Goal: Transaction & Acquisition: Purchase product/service

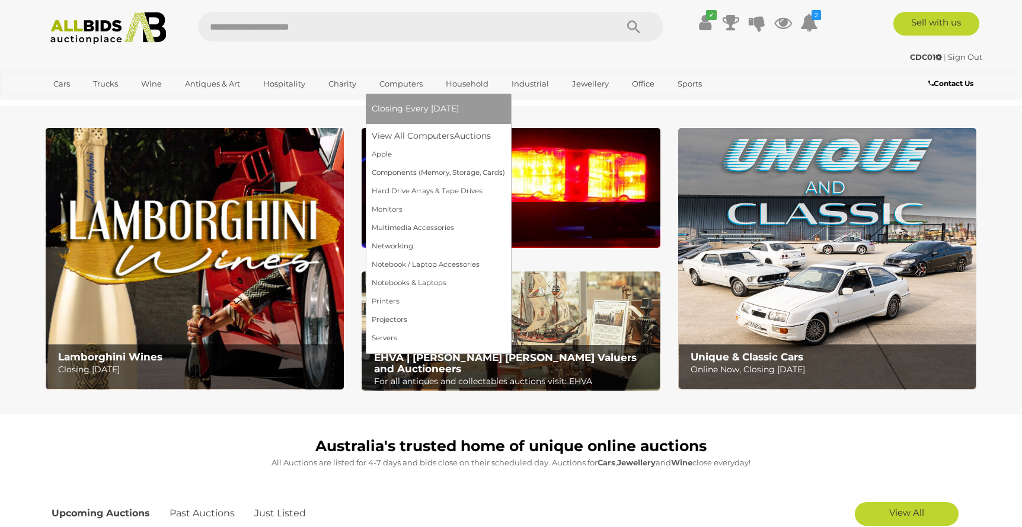
click at [393, 107] on span "Closing Every [DATE]" at bounding box center [415, 108] width 87 height 11
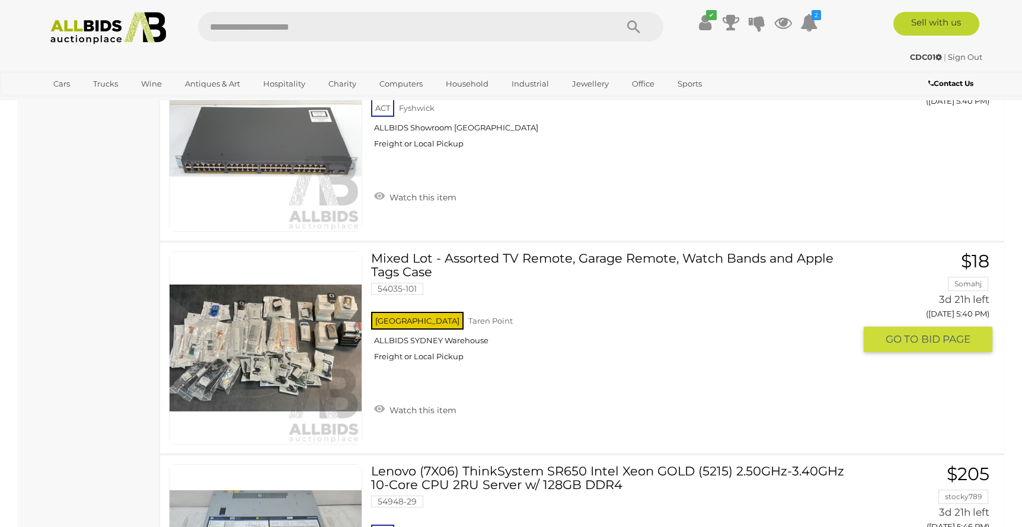
scroll to position [3237, 0]
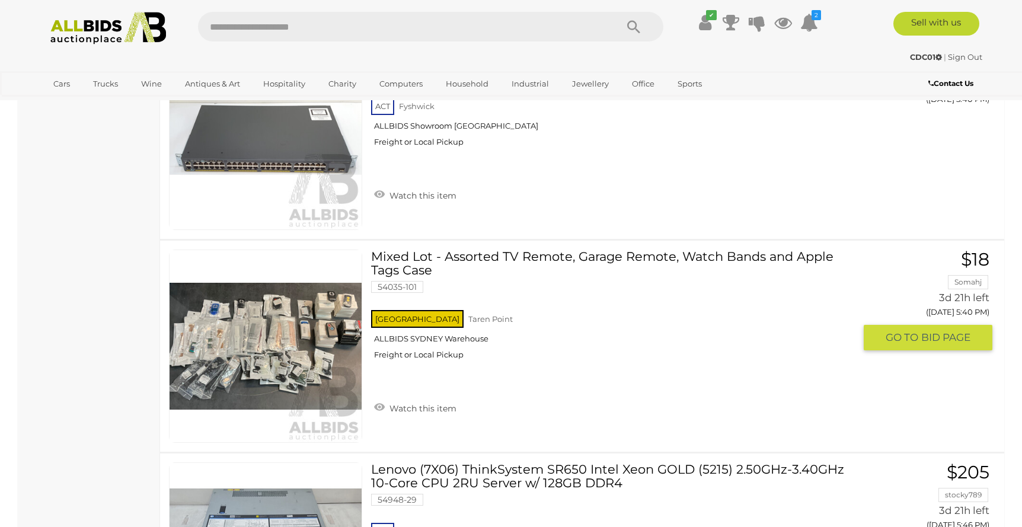
click at [317, 341] on link at bounding box center [265, 345] width 193 height 193
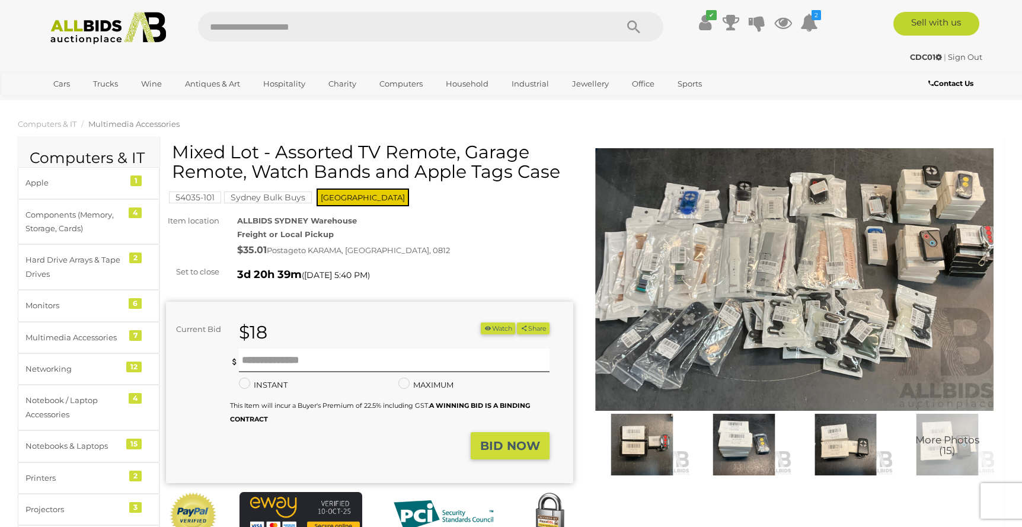
click at [735, 293] on img at bounding box center [794, 279] width 407 height 263
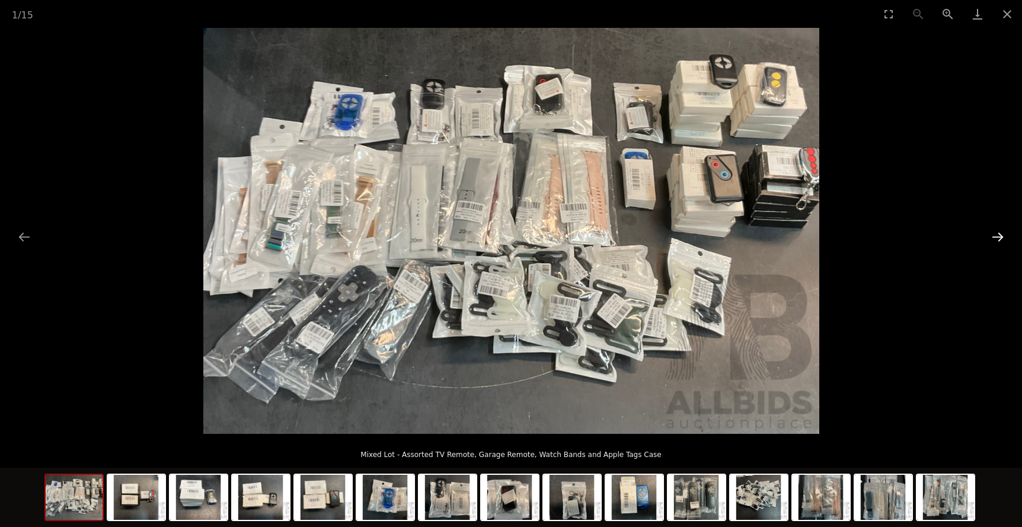
click at [998, 238] on button "Next slide" at bounding box center [997, 236] width 25 height 23
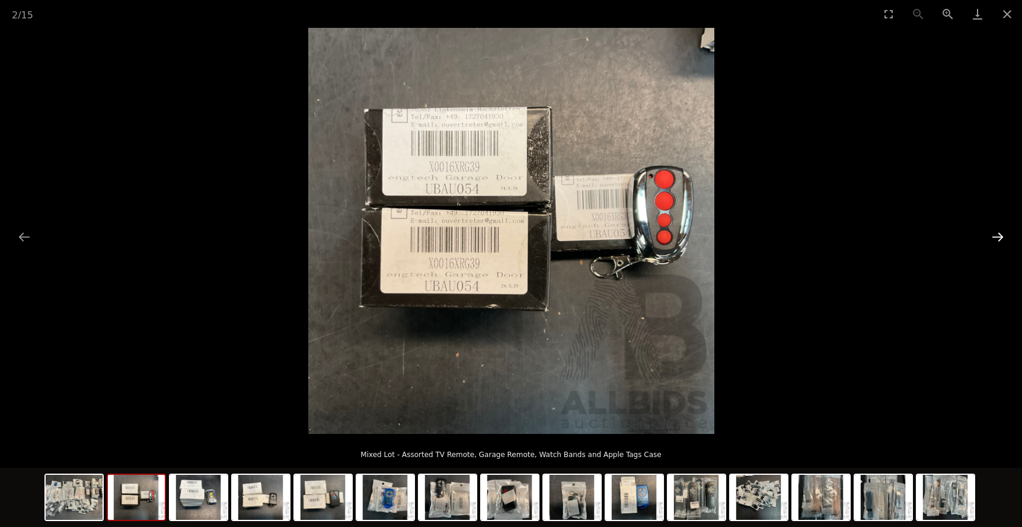
click at [998, 238] on button "Next slide" at bounding box center [997, 236] width 25 height 23
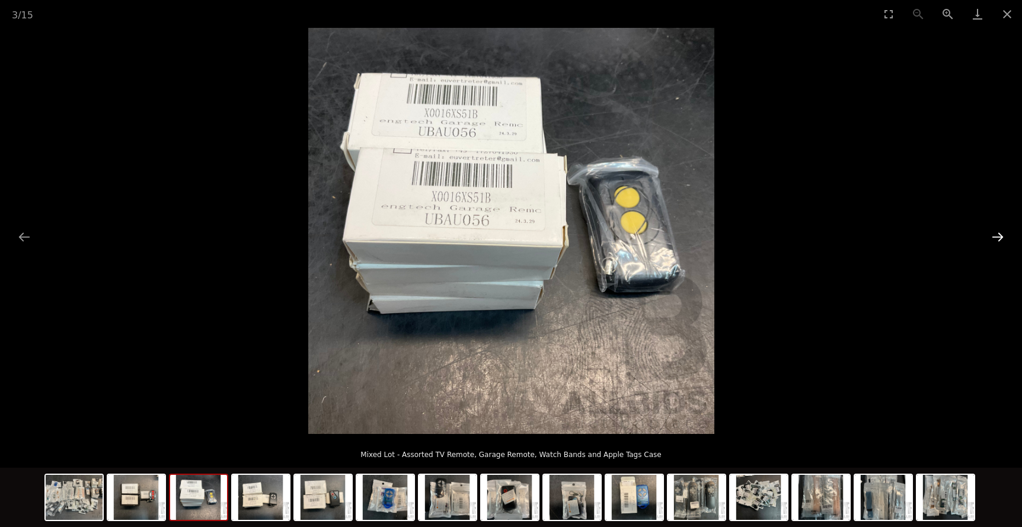
click at [998, 238] on button "Next slide" at bounding box center [997, 236] width 25 height 23
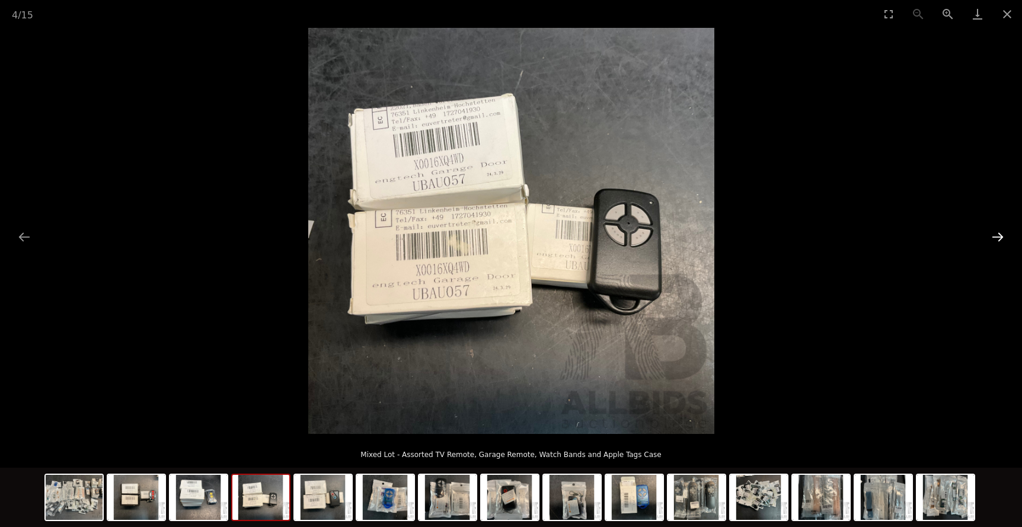
click at [998, 238] on button "Next slide" at bounding box center [997, 236] width 25 height 23
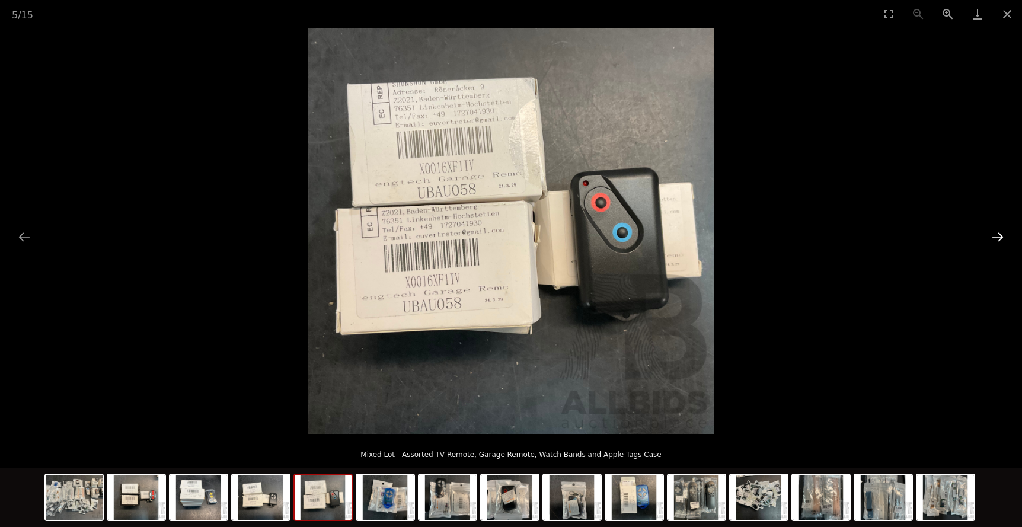
click at [998, 238] on button "Next slide" at bounding box center [997, 236] width 25 height 23
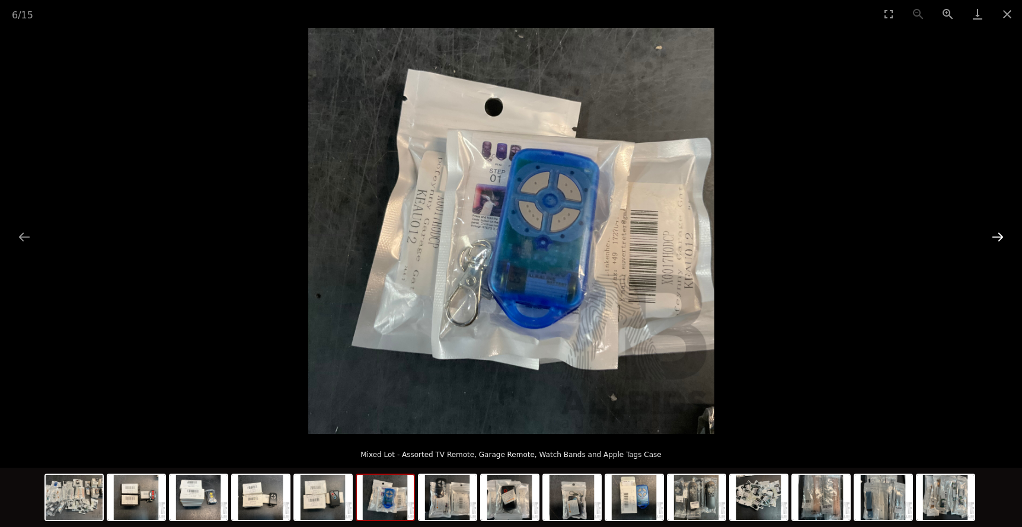
click at [998, 238] on button "Next slide" at bounding box center [997, 236] width 25 height 23
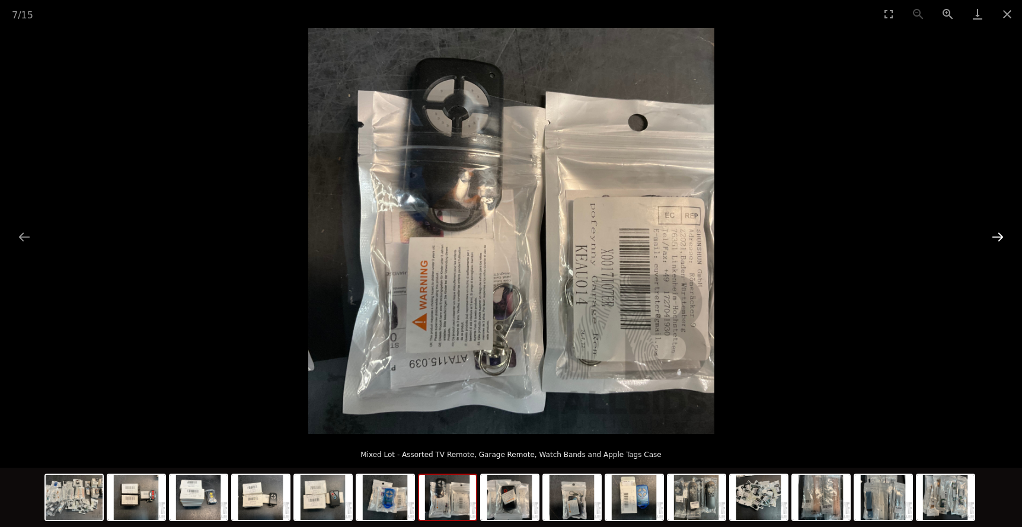
click at [998, 238] on button "Next slide" at bounding box center [997, 236] width 25 height 23
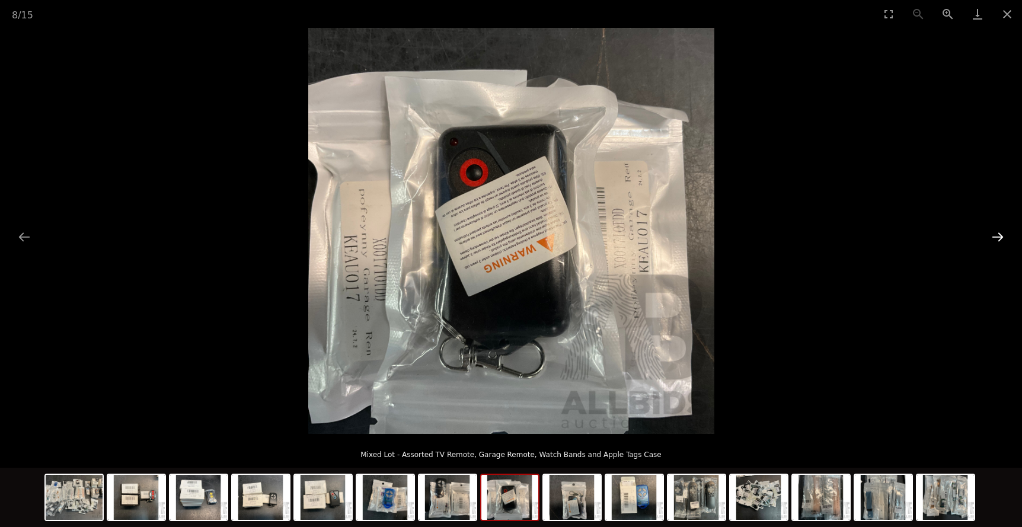
click at [998, 238] on button "Next slide" at bounding box center [997, 236] width 25 height 23
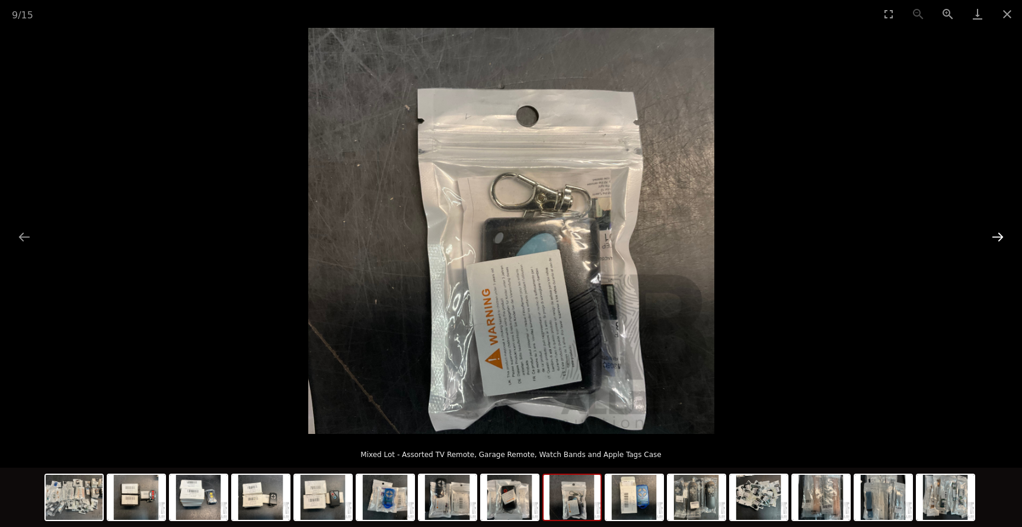
click at [998, 238] on button "Next slide" at bounding box center [997, 236] width 25 height 23
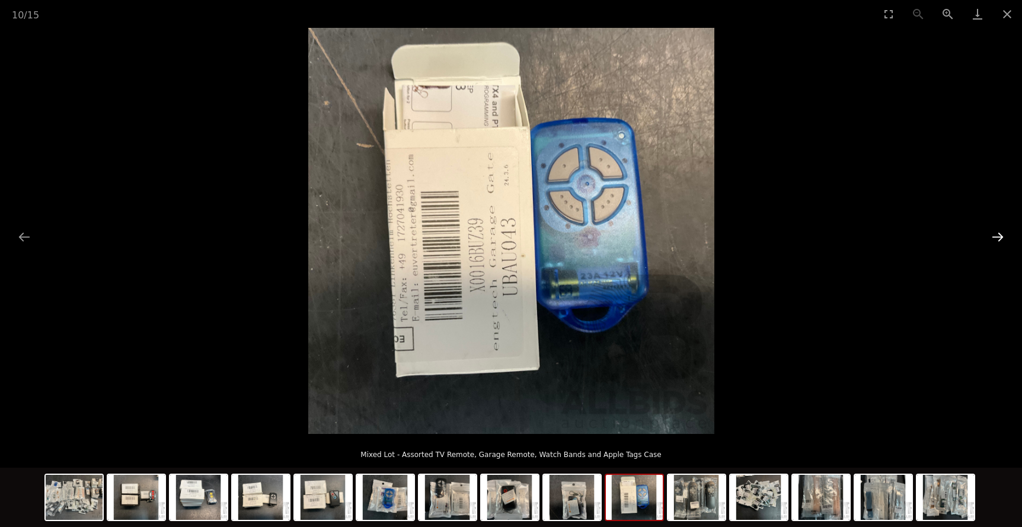
click at [998, 238] on button "Next slide" at bounding box center [997, 236] width 25 height 23
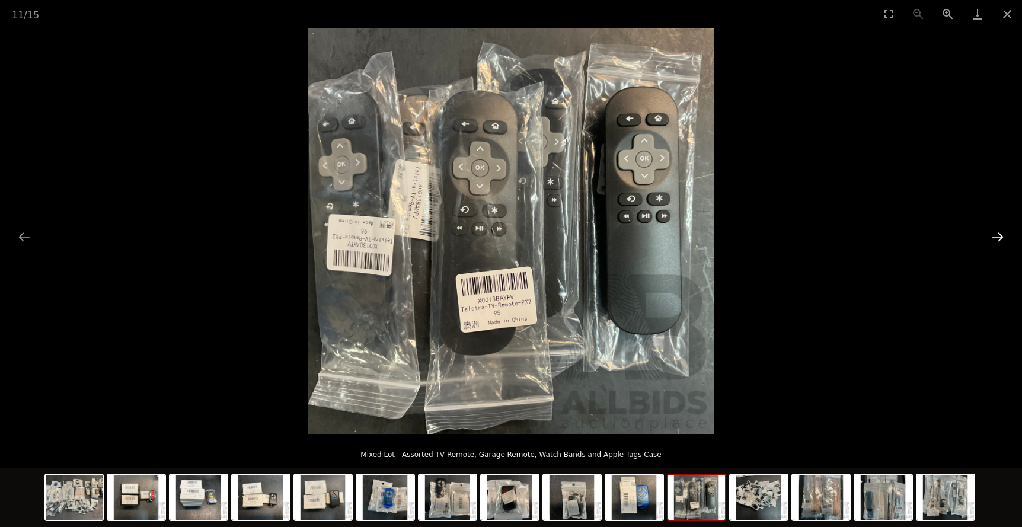
click at [998, 238] on button "Next slide" at bounding box center [997, 236] width 25 height 23
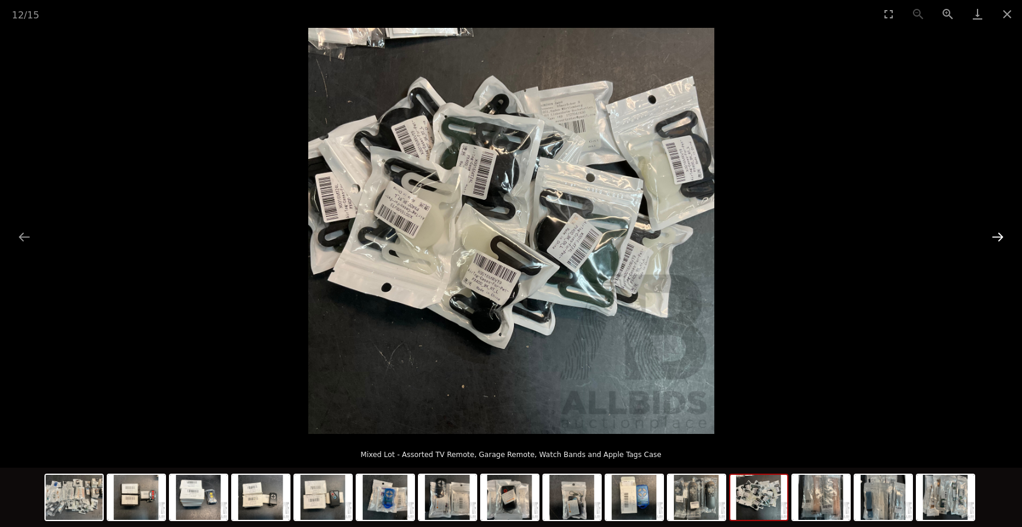
click at [998, 238] on button "Next slide" at bounding box center [997, 236] width 25 height 23
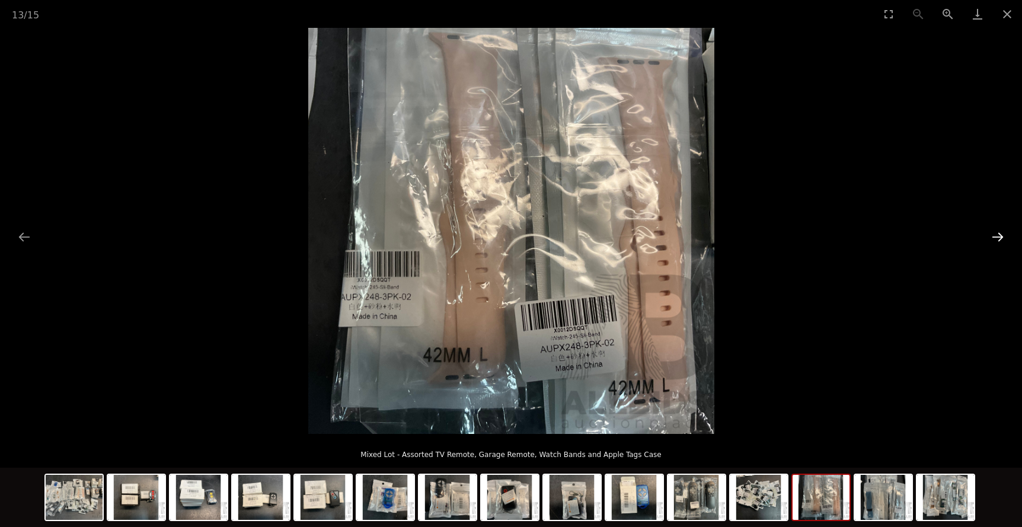
click at [998, 238] on button "Next slide" at bounding box center [997, 236] width 25 height 23
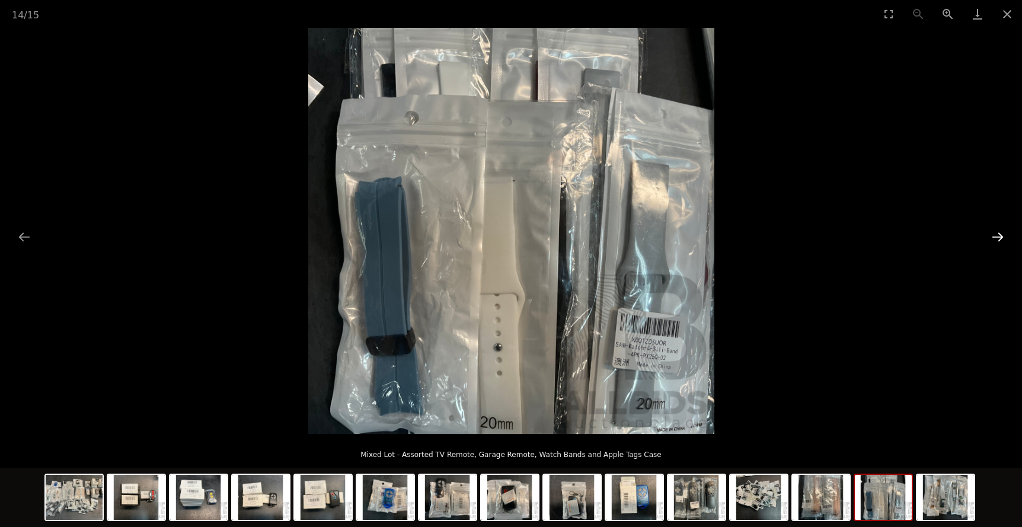
click at [998, 238] on button "Next slide" at bounding box center [997, 236] width 25 height 23
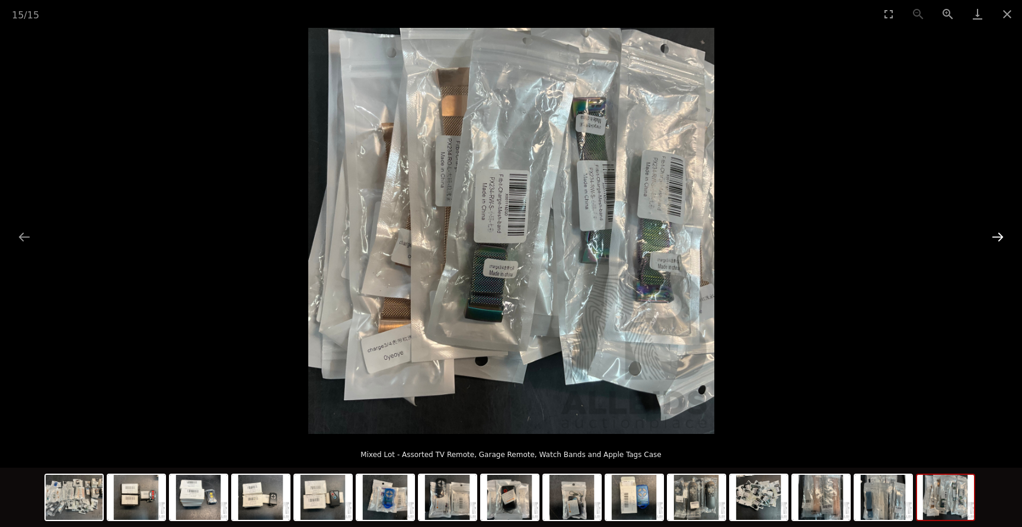
click at [998, 238] on button "Next slide" at bounding box center [997, 236] width 25 height 23
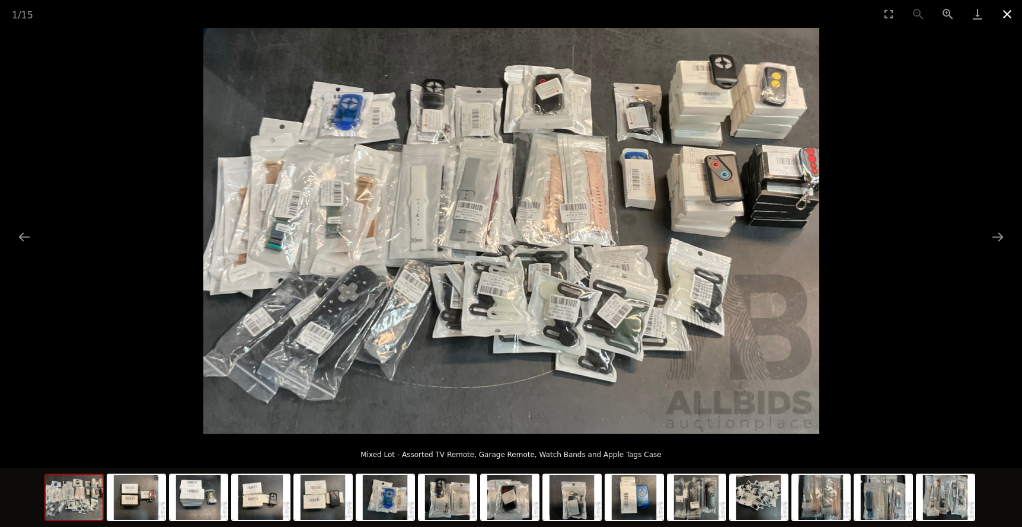
click at [1005, 17] on button "Close gallery" at bounding box center [1007, 14] width 30 height 28
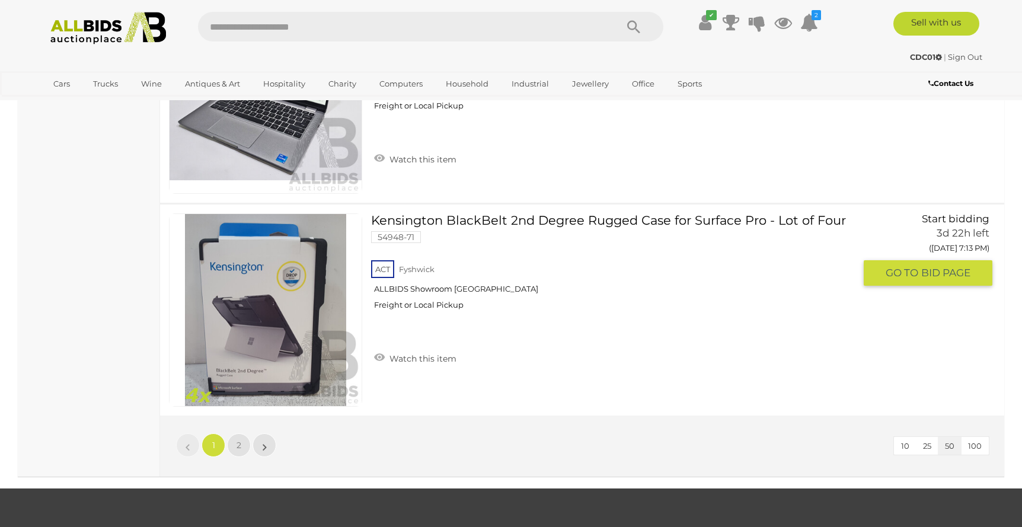
scroll to position [10506, 0]
click at [238, 441] on span "2" at bounding box center [238, 444] width 5 height 11
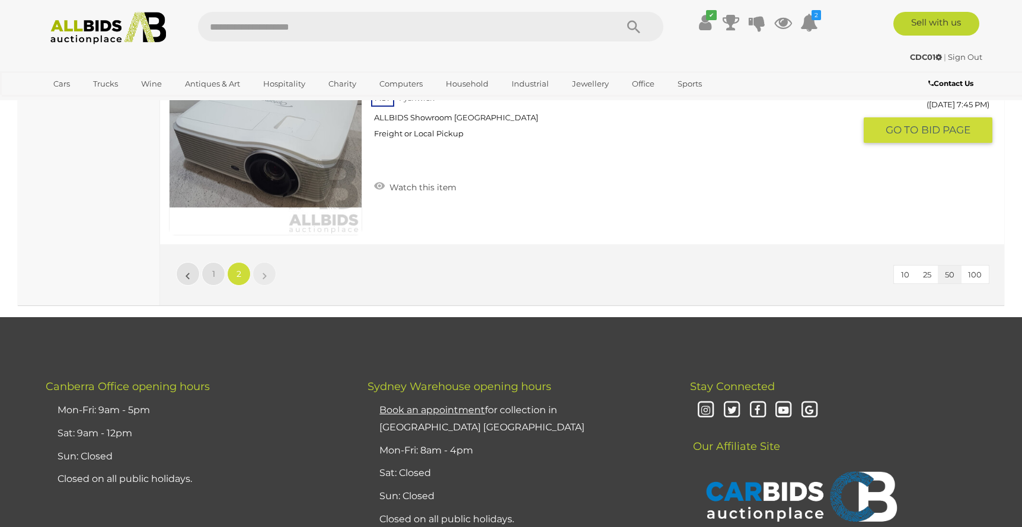
scroll to position [4510, 0]
